Goal: Transaction & Acquisition: Purchase product/service

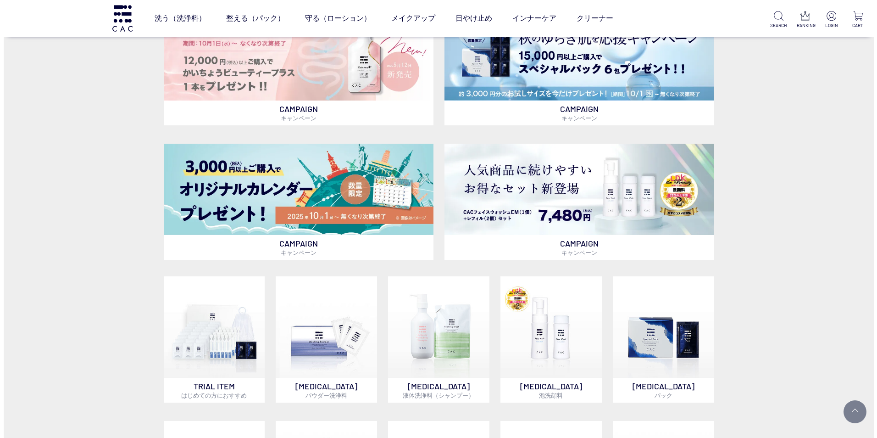
scroll to position [367, 0]
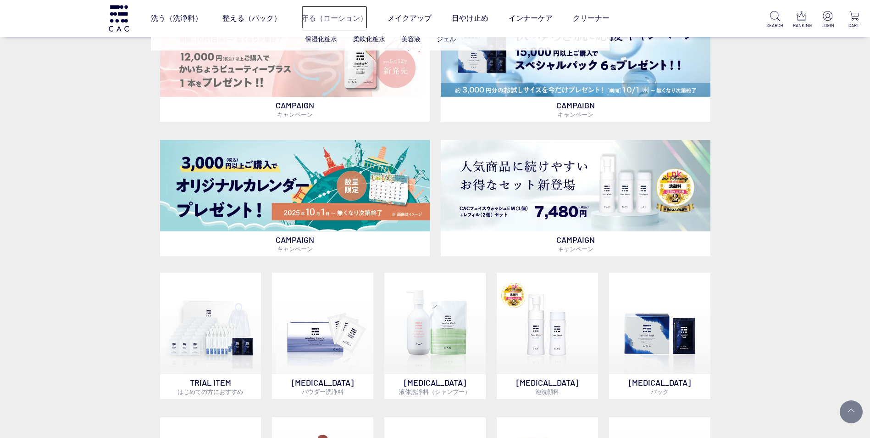
click at [312, 22] on link "守る（ローション）" at bounding box center [334, 19] width 66 height 26
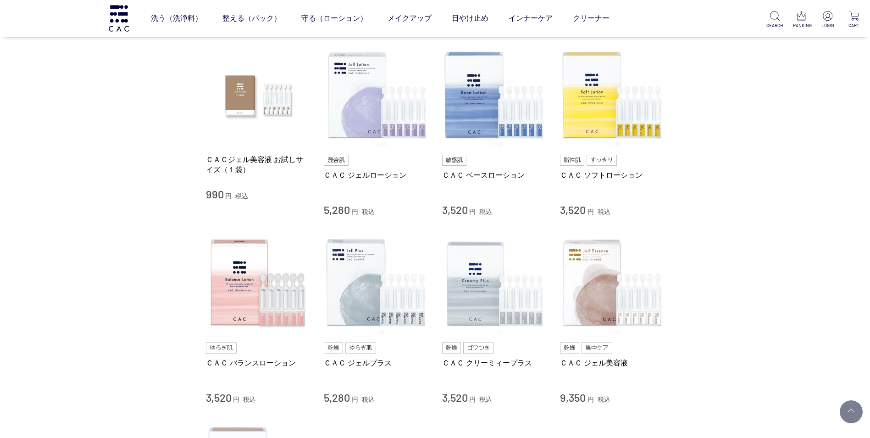
scroll to position [183, 0]
click at [748, 239] on div "買い物かご 買い物かご内の商品 買い物かごは空です... カテゴリから探す 商品一覧 スキンケア 洗う（洗浄料） 整える（パック） 守る（ローション） 保湿化…" at bounding box center [435, 255] width 870 height 837
click at [380, 173] on link "ＣＡＣ ジェルローション" at bounding box center [376, 175] width 105 height 10
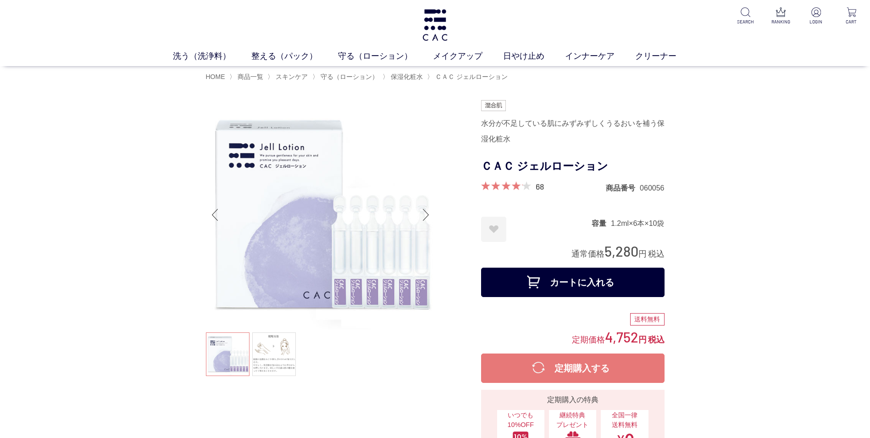
click at [429, 29] on img at bounding box center [435, 25] width 28 height 32
